Goal: Navigation & Orientation: Find specific page/section

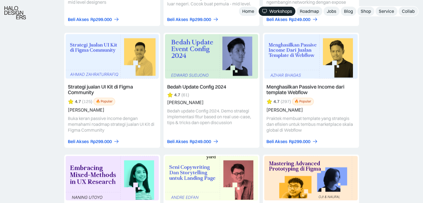
scroll to position [1293, 0]
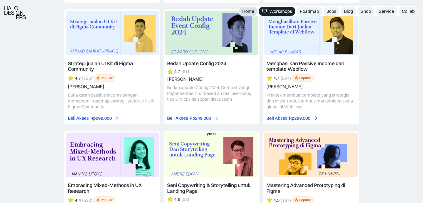
click at [246, 13] on div "Home" at bounding box center [248, 11] width 12 height 6
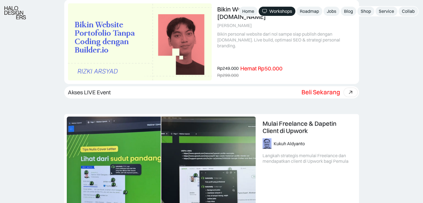
scroll to position [160, 0]
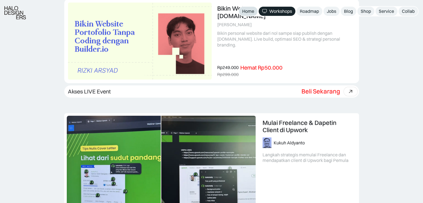
click at [244, 13] on div "Home" at bounding box center [248, 11] width 12 height 6
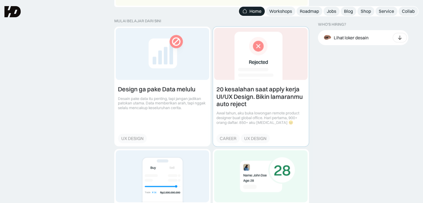
scroll to position [746, 0]
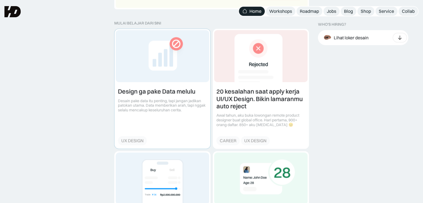
click at [190, 82] on link at bounding box center [163, 88] width 96 height 119
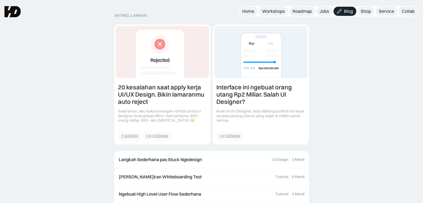
scroll to position [563, 0]
click at [370, 11] on div "Shop" at bounding box center [366, 11] width 10 height 6
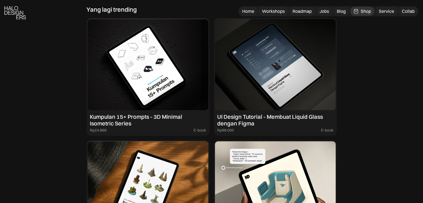
scroll to position [523, 0]
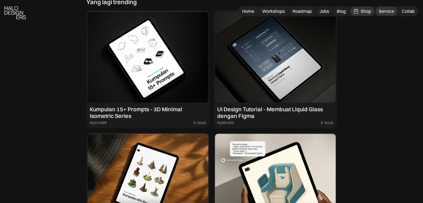
click at [384, 14] on link "Service" at bounding box center [387, 11] width 22 height 9
click at [410, 10] on div "Collab" at bounding box center [408, 11] width 13 height 6
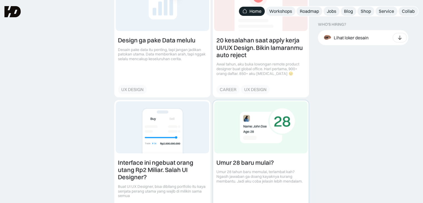
scroll to position [797, 0]
click at [249, 58] on link at bounding box center [261, 37] width 96 height 119
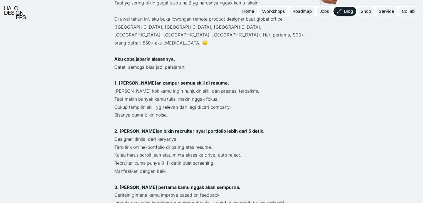
scroll to position [254, 0]
